Goal: Task Accomplishment & Management: Manage account settings

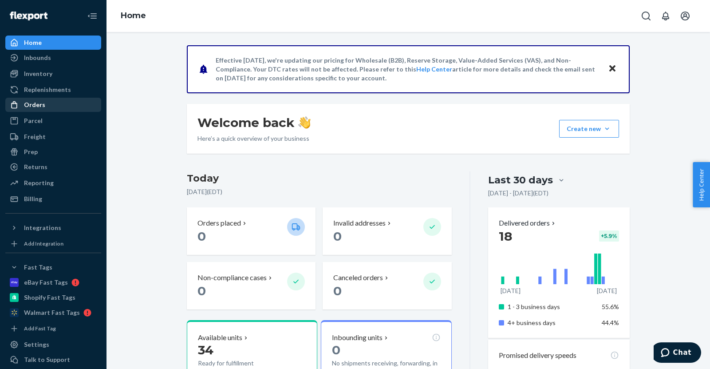
click at [41, 102] on div "Orders" at bounding box center [34, 104] width 21 height 9
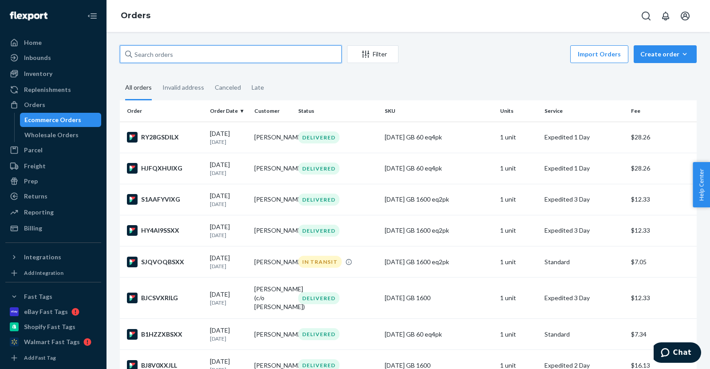
click at [236, 51] on input "text" at bounding box center [231, 54] width 222 height 18
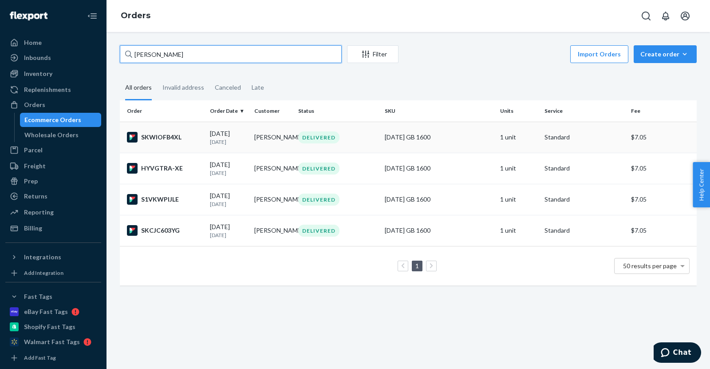
type input "novak"
click at [162, 137] on div "SKWIOFB4XL" at bounding box center [165, 137] width 76 height 11
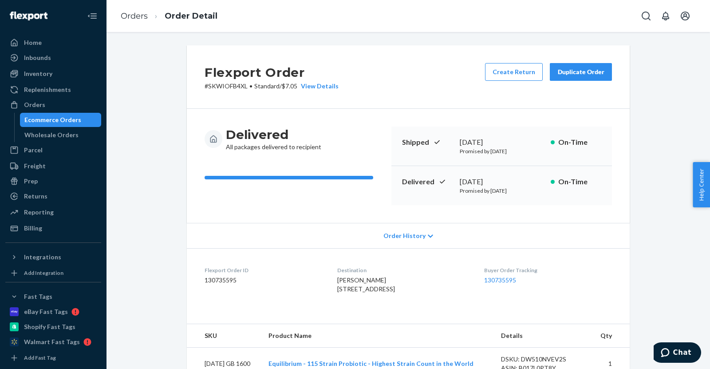
click at [573, 72] on div "Duplicate Order" at bounding box center [580, 71] width 47 height 9
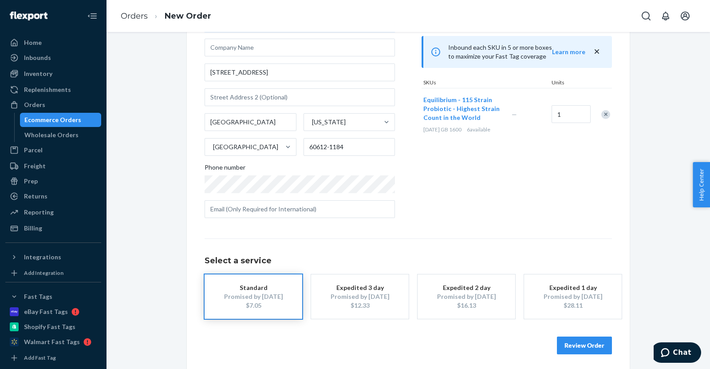
scroll to position [79, 0]
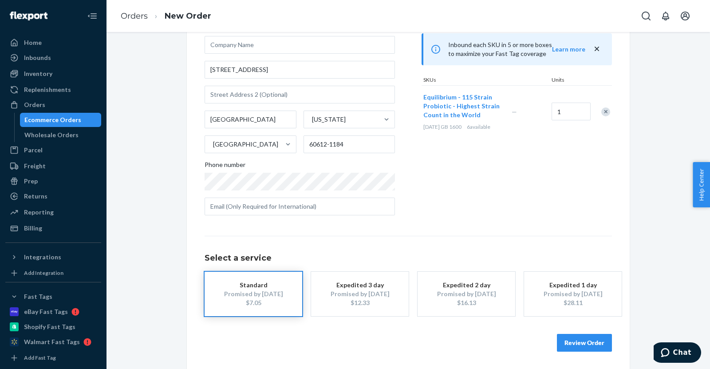
click at [457, 297] on div "Promised by [DATE]" at bounding box center [466, 293] width 71 height 9
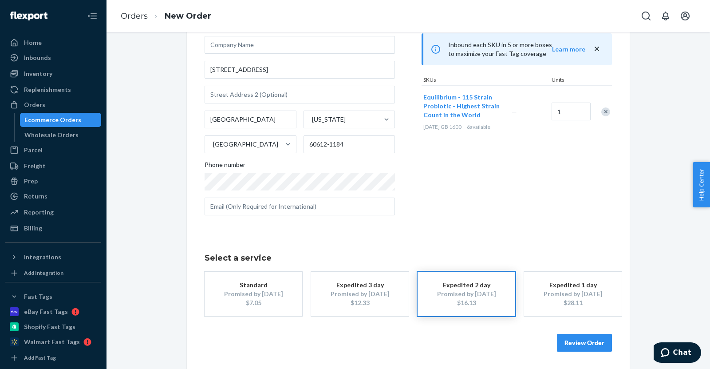
click at [576, 341] on button "Review Order" at bounding box center [584, 343] width 55 height 18
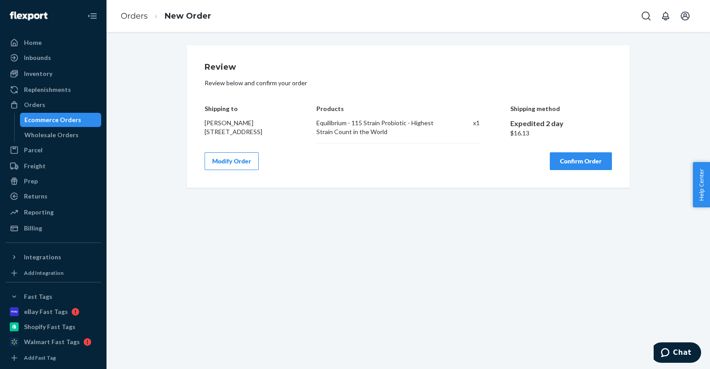
scroll to position [0, 0]
click at [570, 164] on button "Confirm Order" at bounding box center [581, 161] width 62 height 18
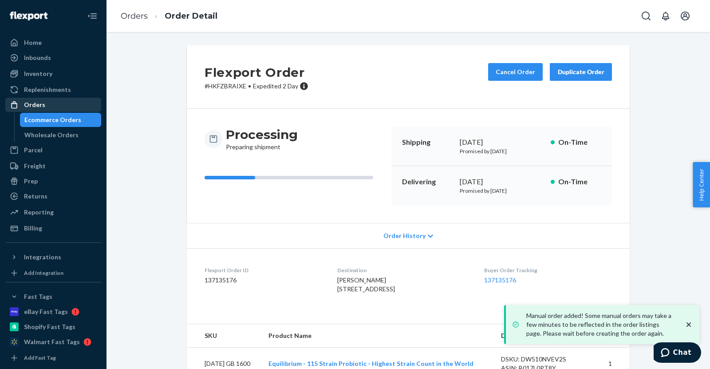
click at [36, 104] on div "Orders" at bounding box center [34, 104] width 21 height 9
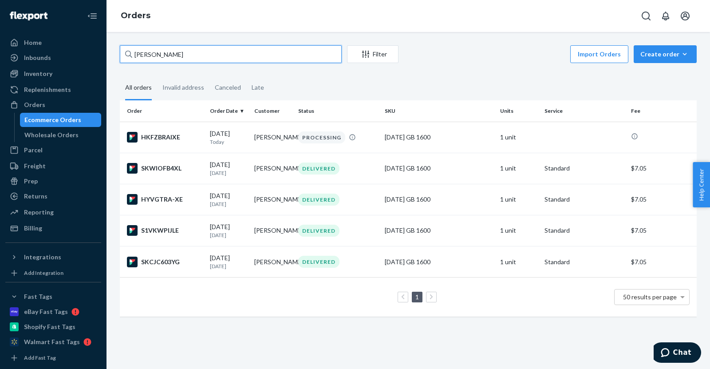
click at [194, 52] on input "novak" at bounding box center [231, 54] width 222 height 18
type input "n"
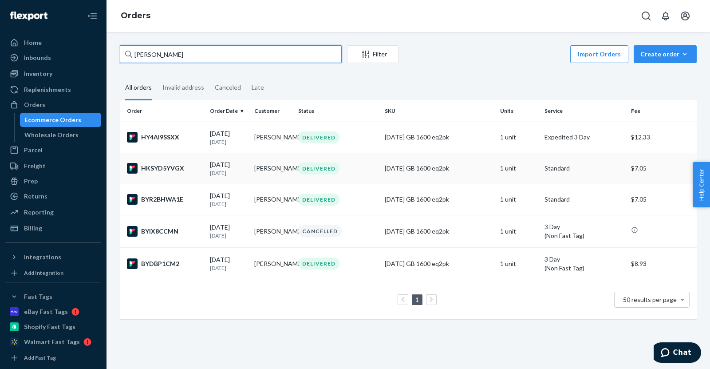
type input "[PERSON_NAME]"
click at [167, 169] on div "HKSYD5YVGX" at bounding box center [165, 168] width 76 height 11
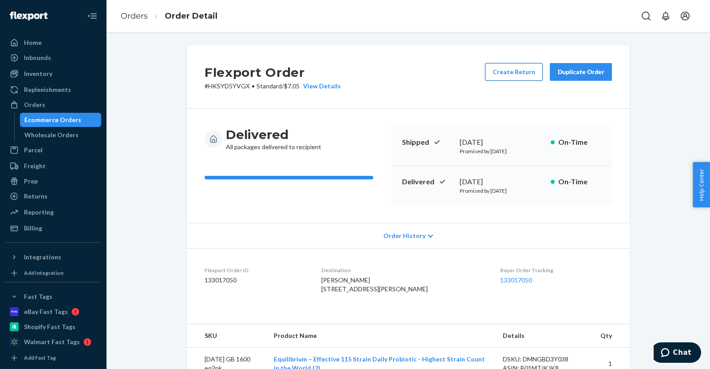
click at [501, 67] on button "Create Return" at bounding box center [514, 72] width 58 height 18
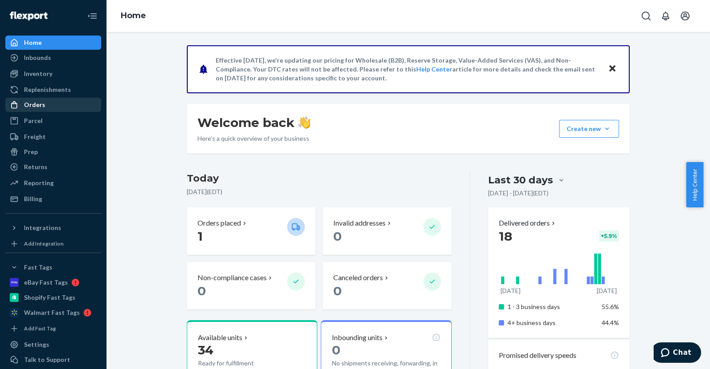
click at [43, 107] on div "Orders" at bounding box center [34, 104] width 21 height 9
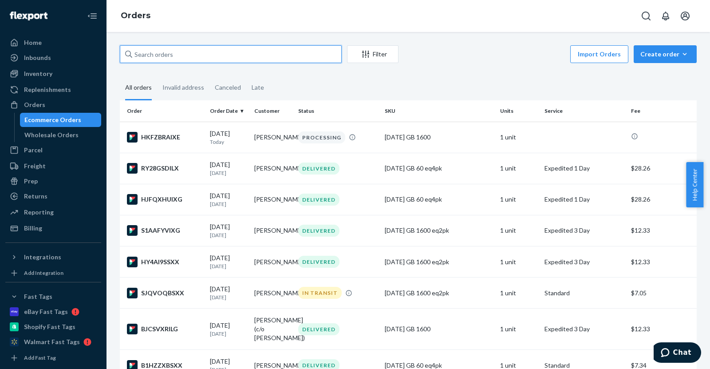
click at [168, 55] on input "text" at bounding box center [231, 54] width 222 height 18
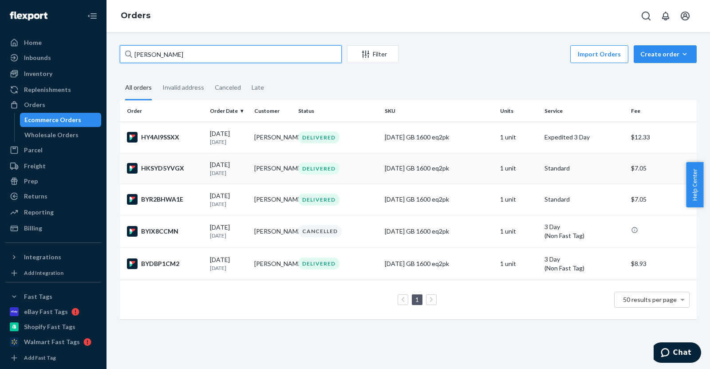
type input "[PERSON_NAME]"
click at [145, 167] on div "HKSYD5YVGX" at bounding box center [165, 168] width 76 height 11
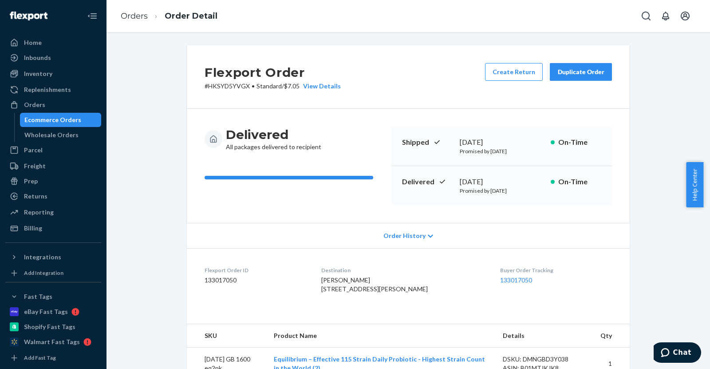
click at [592, 70] on div "Duplicate Order" at bounding box center [580, 71] width 47 height 9
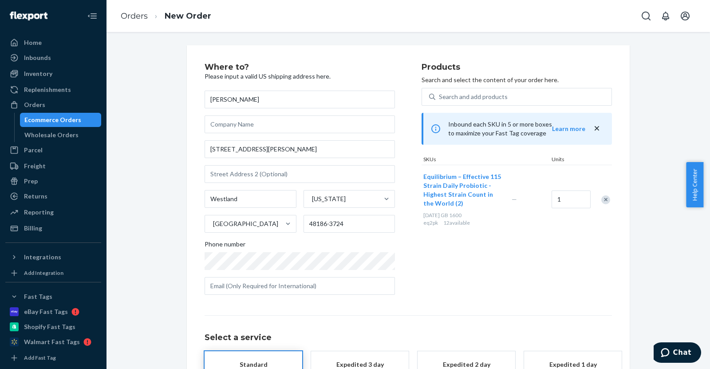
scroll to position [79, 0]
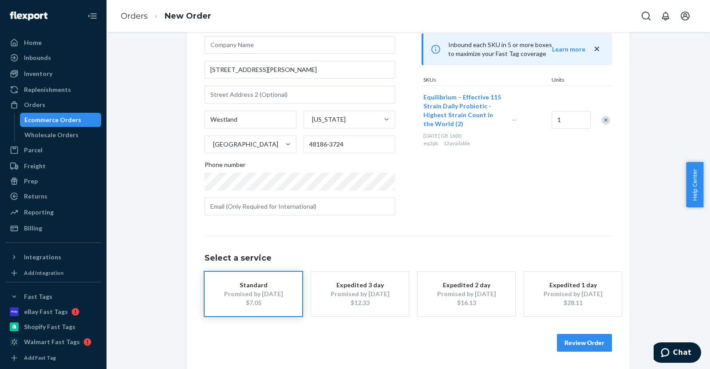
click at [552, 289] on div "Promised by [DATE]" at bounding box center [572, 293] width 71 height 9
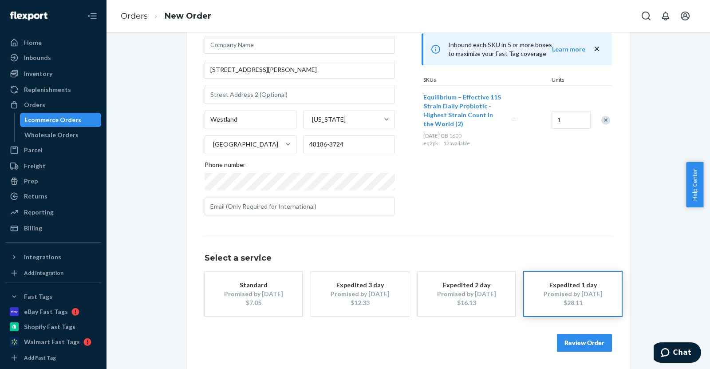
click at [574, 334] on button "Review Order" at bounding box center [584, 343] width 55 height 18
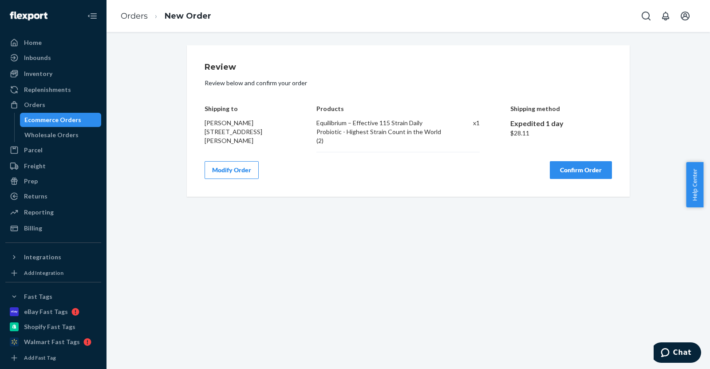
scroll to position [0, 0]
click at [561, 166] on button "Confirm Order" at bounding box center [581, 170] width 62 height 18
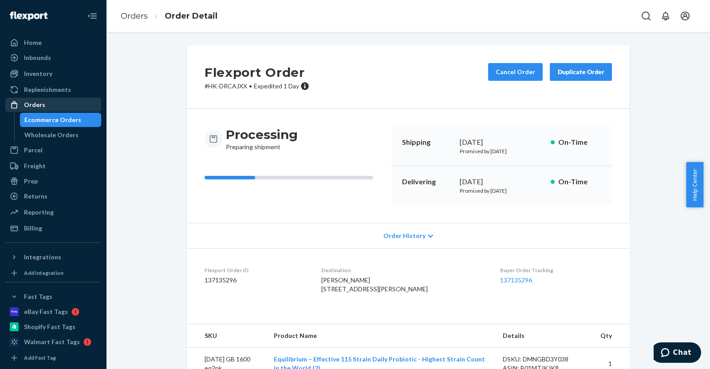
click at [40, 101] on div "Orders" at bounding box center [34, 104] width 21 height 9
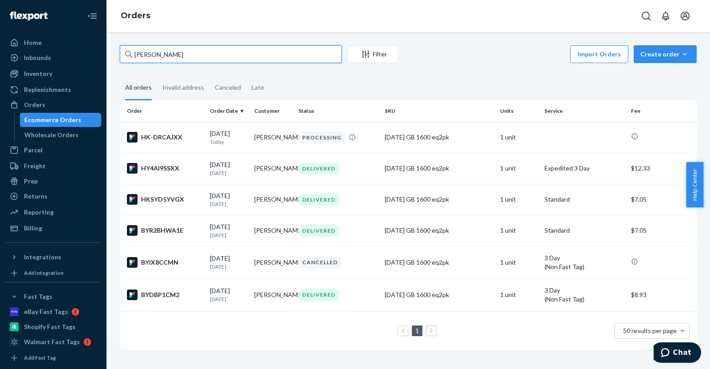
click at [227, 57] on input "[PERSON_NAME]" at bounding box center [231, 54] width 222 height 18
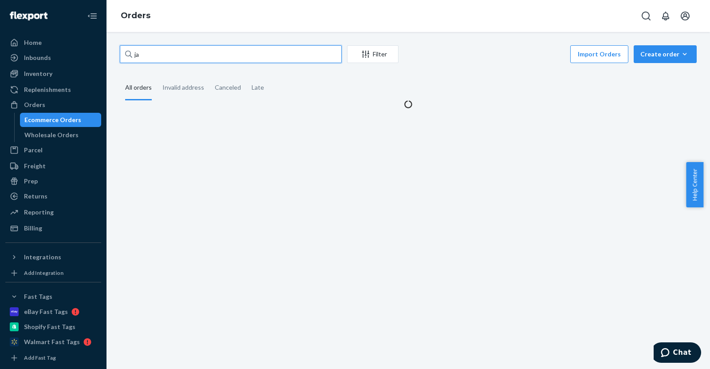
type input "j"
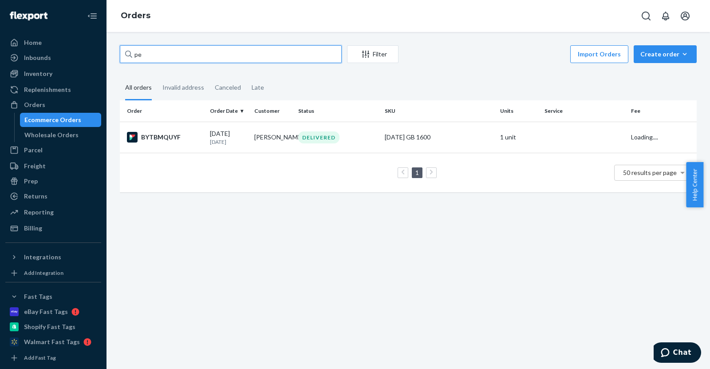
type input "p"
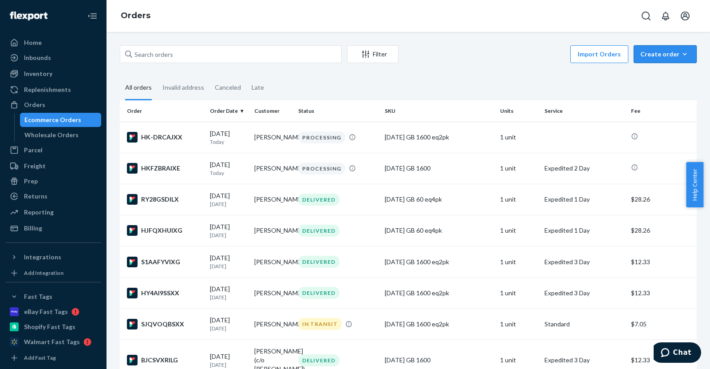
click at [670, 53] on div "Create order" at bounding box center [665, 54] width 50 height 9
click at [657, 73] on span "Ecommerce order" at bounding box center [670, 75] width 55 height 6
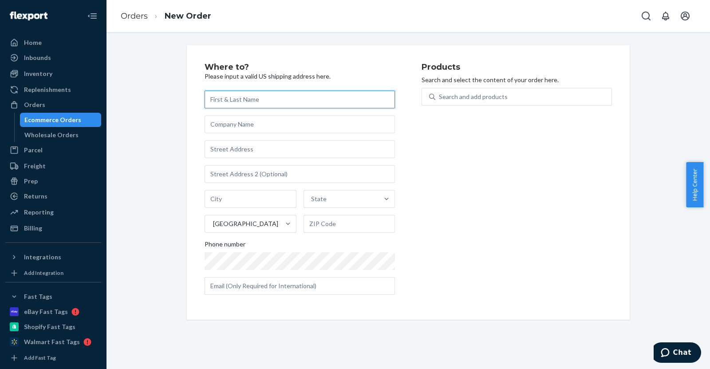
paste input "[PERSON_NAME], [STREET_ADDRESS][PERSON_NAME][US_STATE], [PHONE_NUMBER]"
type input "[PERSON_NAME]"
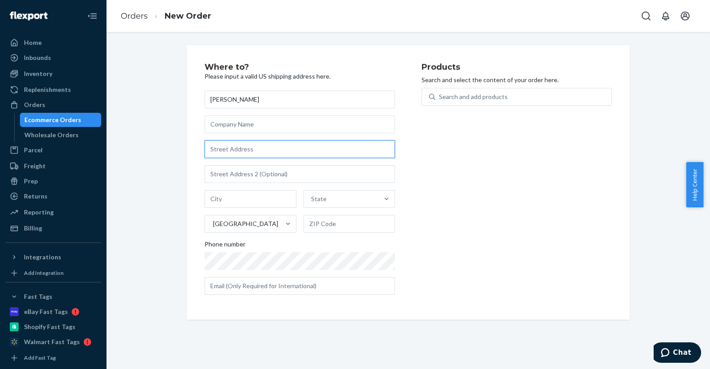
paste input "[STREET_ADDRESS][PERSON_NAME][US_STATE]"
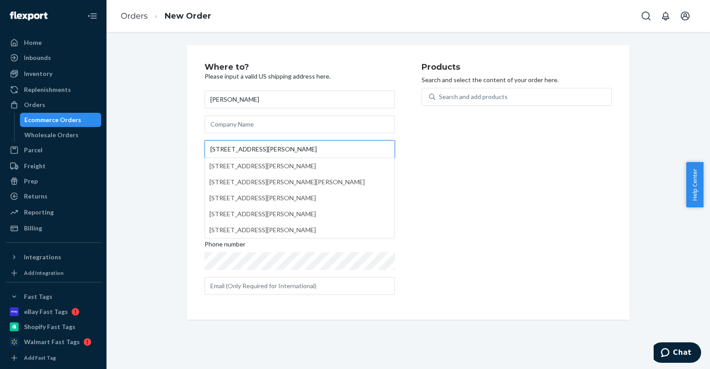
type input "[STREET_ADDRESS][PERSON_NAME]"
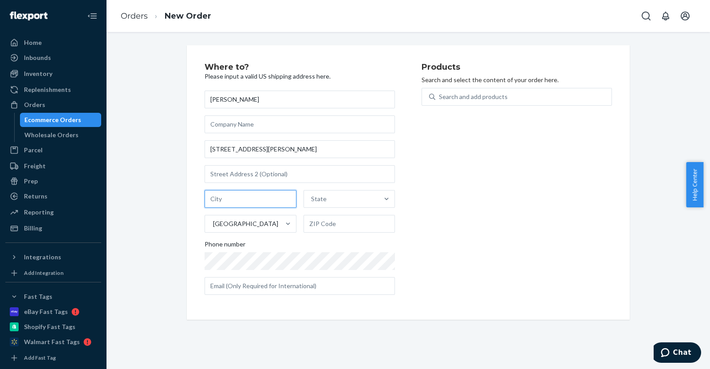
paste input "[GEOGRAPHIC_DATA] [US_STATE] 97203"
type input "[GEOGRAPHIC_DATA]"
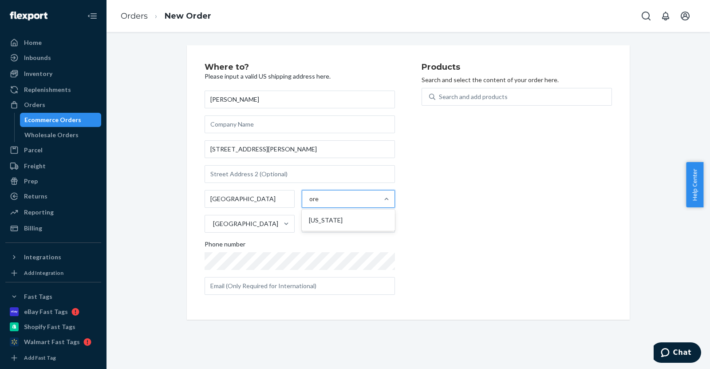
type input "oreg"
click at [333, 219] on div "[US_STATE]" at bounding box center [348, 220] width 90 height 18
click at [322, 203] on input "oreg" at bounding box center [315, 198] width 13 height 9
click at [333, 219] on input "text" at bounding box center [349, 224] width 92 height 18
paste input "[US_STATE] 97203"
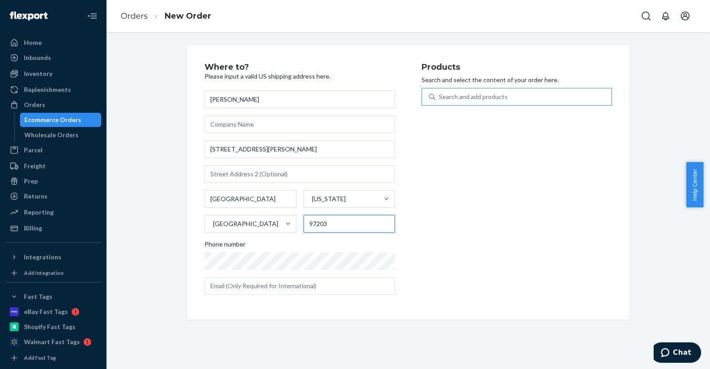
type input "97203"
click at [480, 96] on div "Search and add products" at bounding box center [473, 96] width 69 height 9
click at [440, 96] on input "0 results available. Use Up and Down to choose options, press Enter to select t…" at bounding box center [439, 96] width 1 height 9
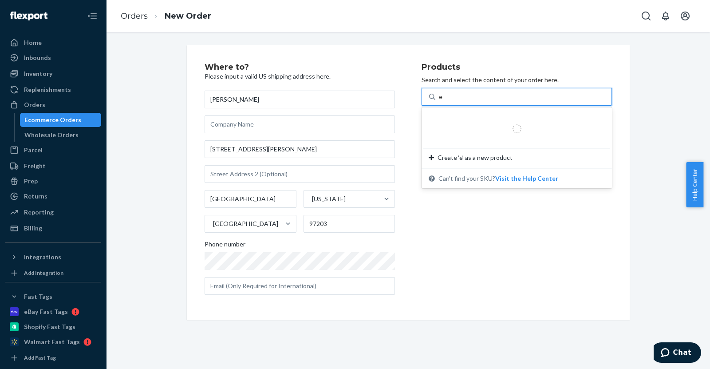
type input "eq"
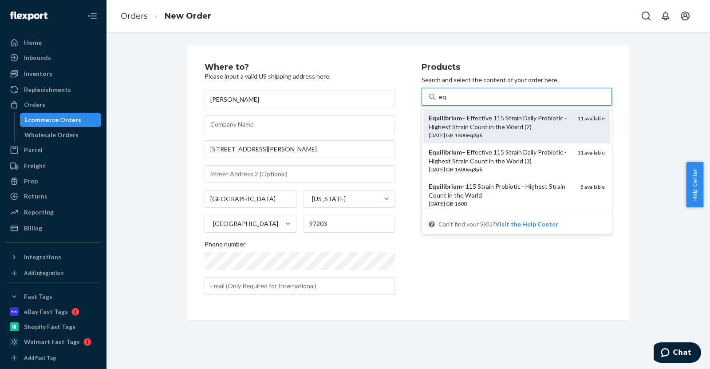
click at [474, 129] on div "Equilibrium – Effective 115 Strain Daily Probiotic - Highest Strain Count in th…" at bounding box center [498, 123] width 141 height 18
click at [446, 101] on input "eq" at bounding box center [443, 96] width 8 height 9
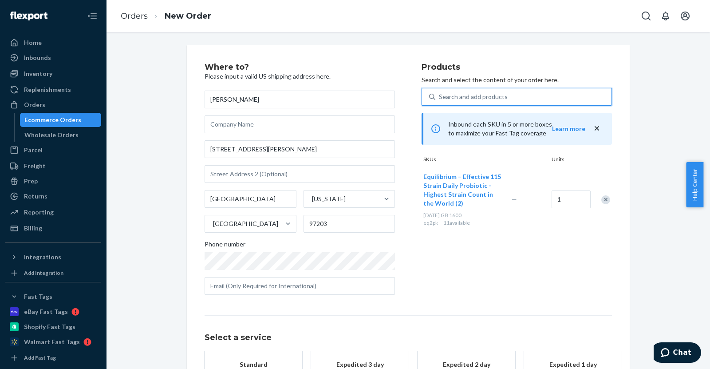
scroll to position [79, 0]
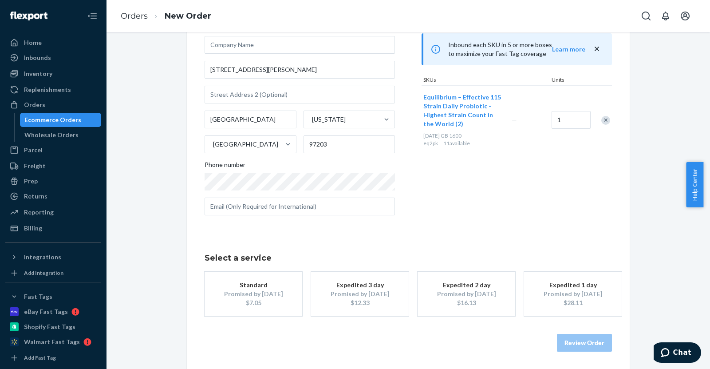
click at [554, 296] on div "Promised by [DATE]" at bounding box center [572, 293] width 71 height 9
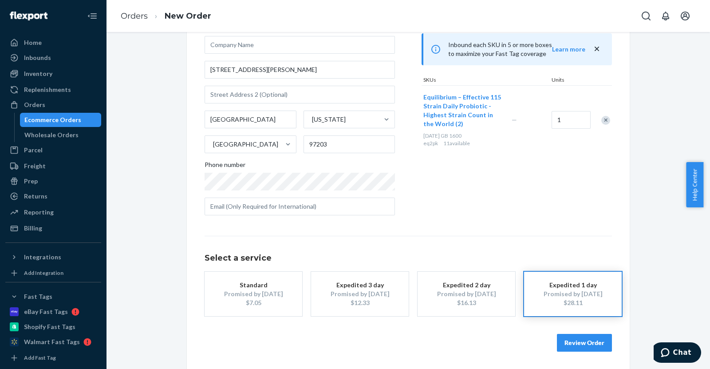
click at [571, 344] on button "Review Order" at bounding box center [584, 343] width 55 height 18
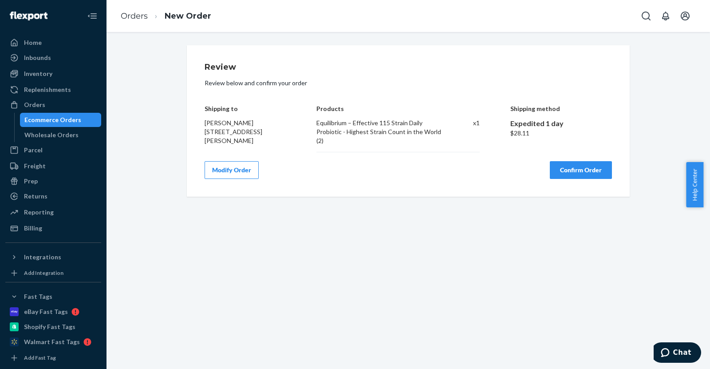
scroll to position [0, 0]
click at [563, 175] on button "Confirm Order" at bounding box center [581, 170] width 62 height 18
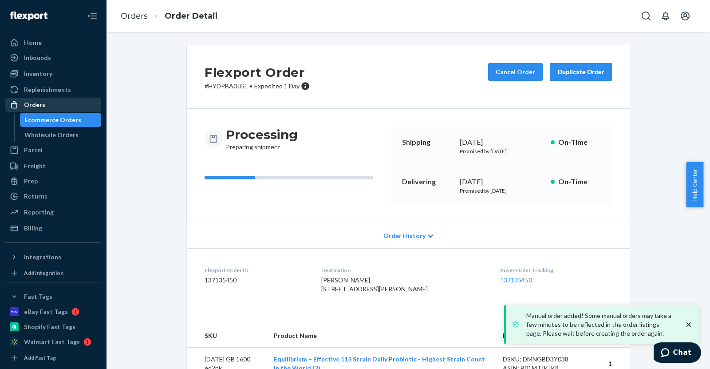
click at [36, 107] on div "Orders" at bounding box center [34, 104] width 21 height 9
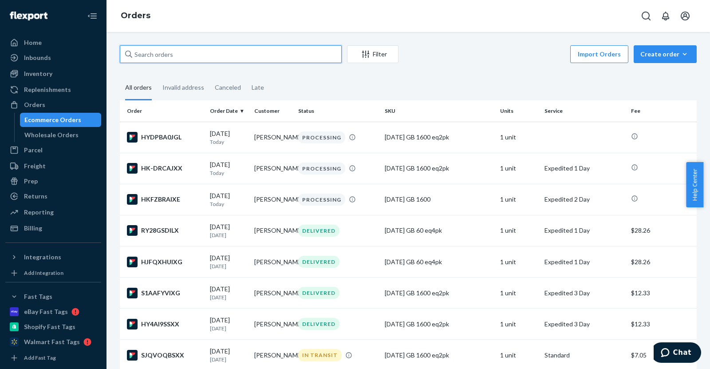
click at [176, 55] on input "text" at bounding box center [231, 54] width 222 height 18
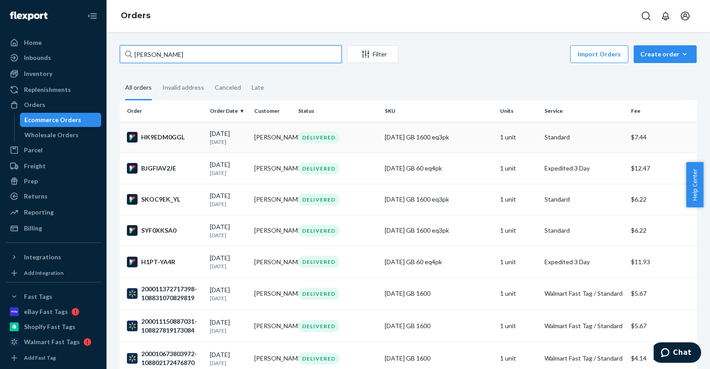
type input "[PERSON_NAME]"
click at [158, 133] on div "HK9EDM0GGL" at bounding box center [165, 137] width 76 height 11
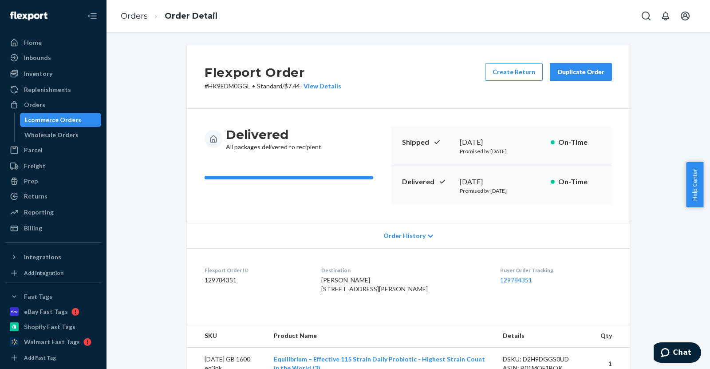
click at [595, 75] on div "Duplicate Order" at bounding box center [580, 71] width 47 height 9
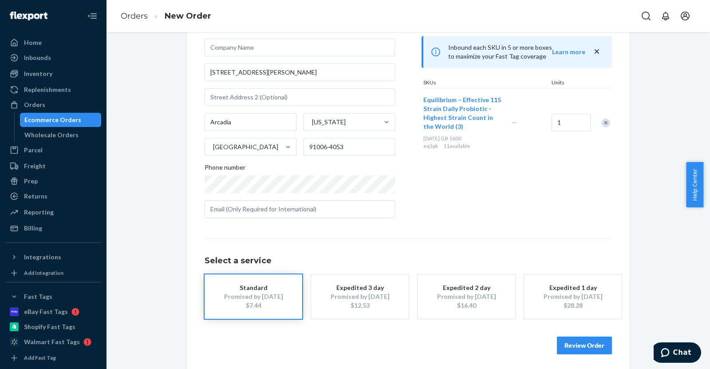
scroll to position [78, 0]
click at [474, 299] on div "Promised by [DATE]" at bounding box center [466, 295] width 71 height 9
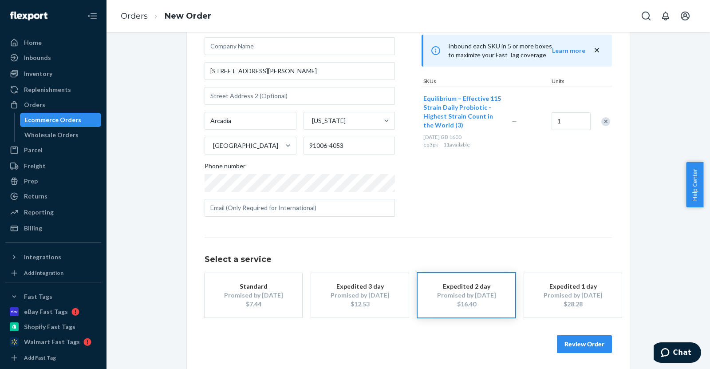
click at [581, 343] on button "Review Order" at bounding box center [584, 344] width 55 height 18
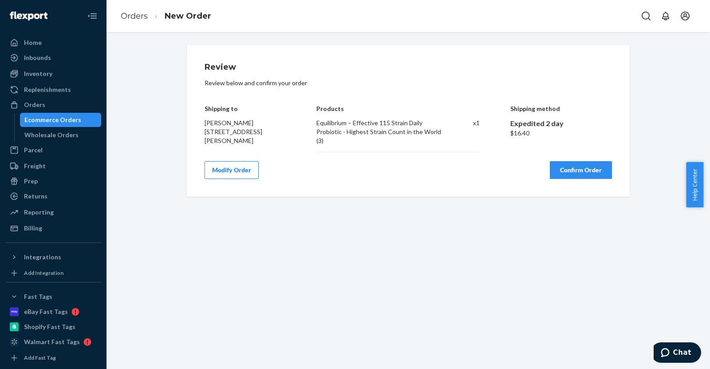
scroll to position [0, 0]
click at [576, 170] on button "Confirm Order" at bounding box center [581, 170] width 62 height 18
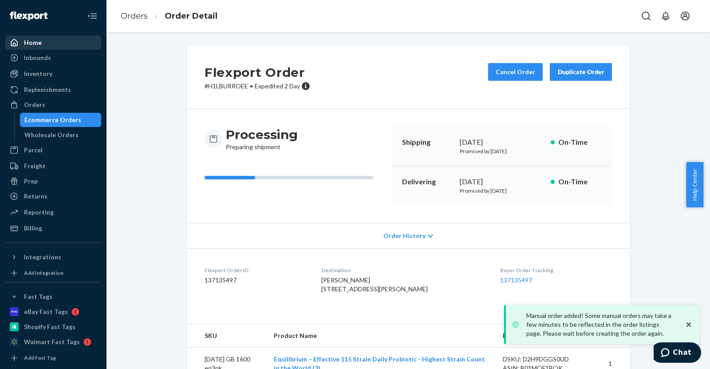
click at [30, 38] on div "Home" at bounding box center [33, 42] width 18 height 9
